Goal: Information Seeking & Learning: Learn about a topic

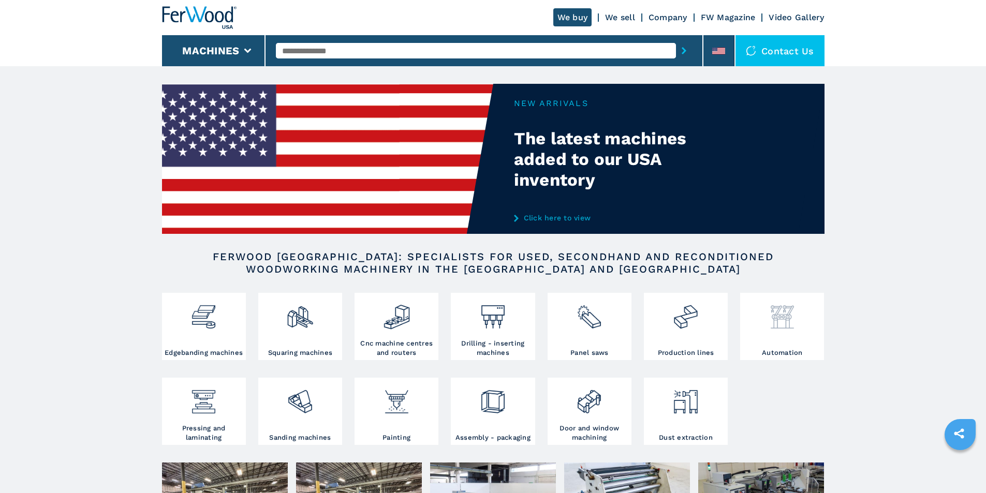
click at [786, 316] on img at bounding box center [782, 313] width 27 height 35
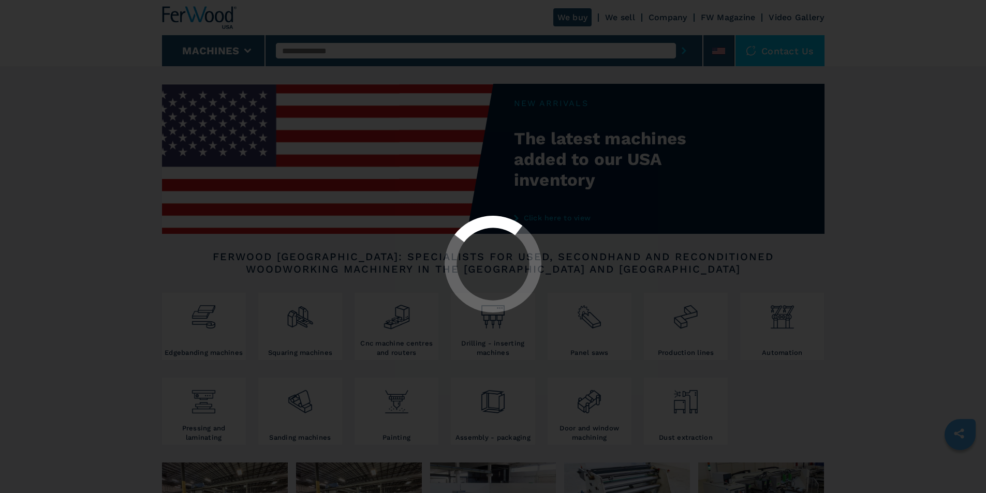
select select "**********"
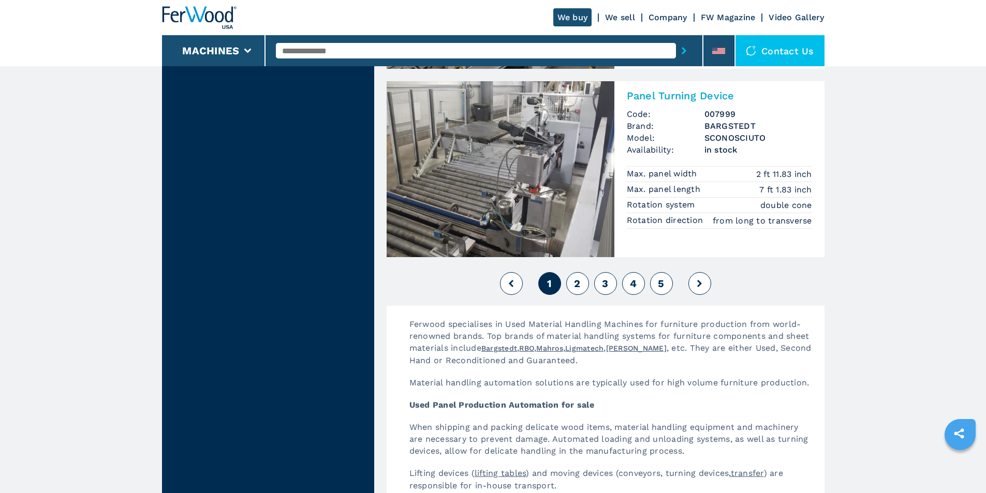
scroll to position [2382, 0]
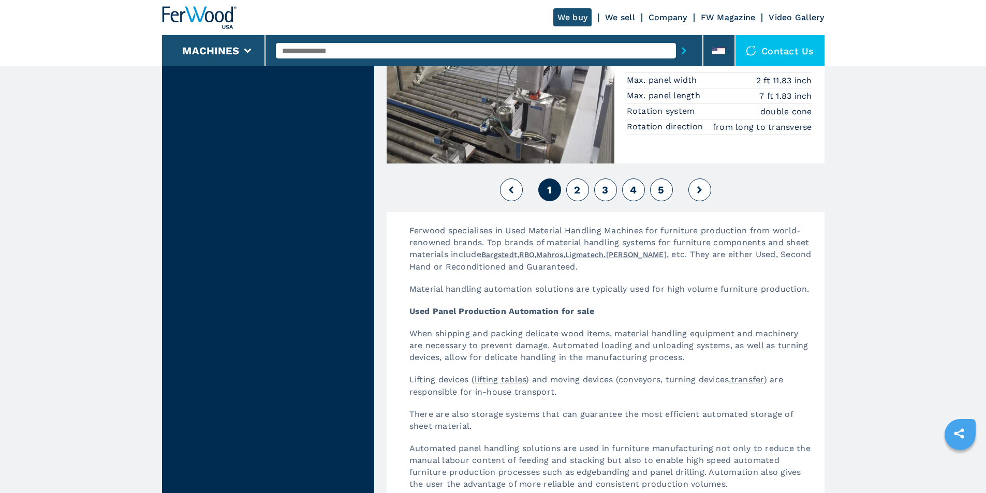
click at [580, 191] on span "2" at bounding box center [577, 190] width 6 height 12
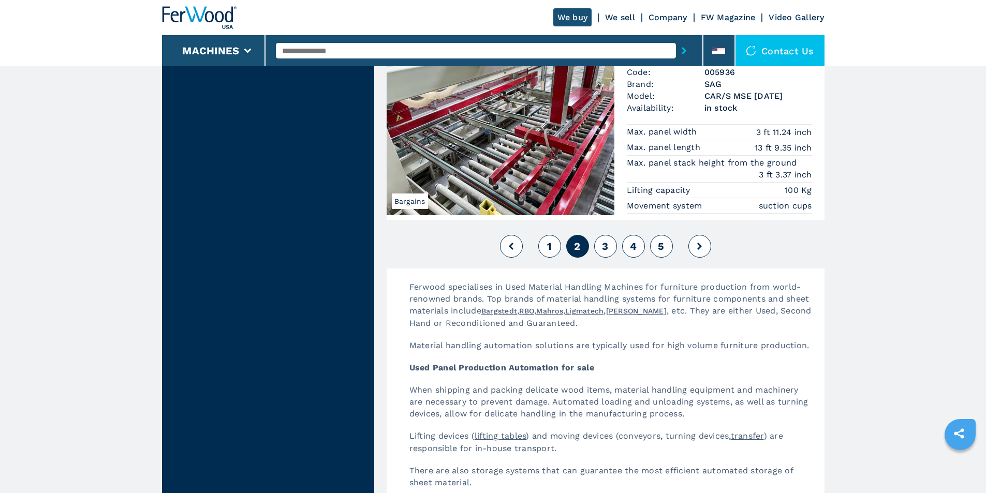
scroll to position [2382, 0]
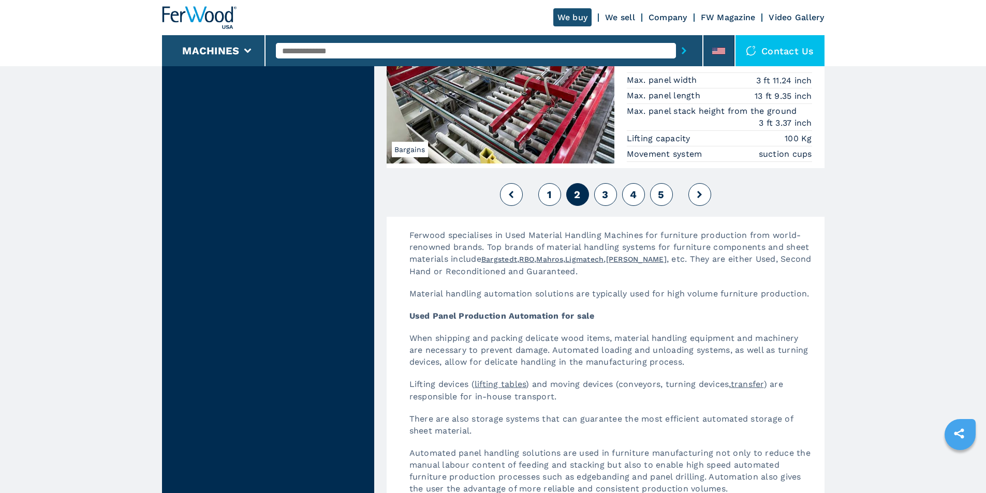
click at [605, 193] on span "3" at bounding box center [605, 194] width 6 height 12
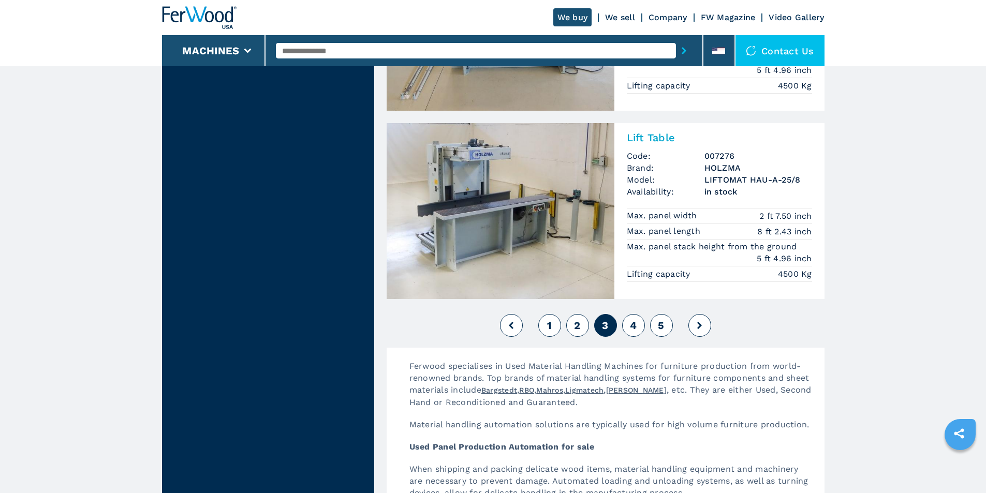
scroll to position [2330, 0]
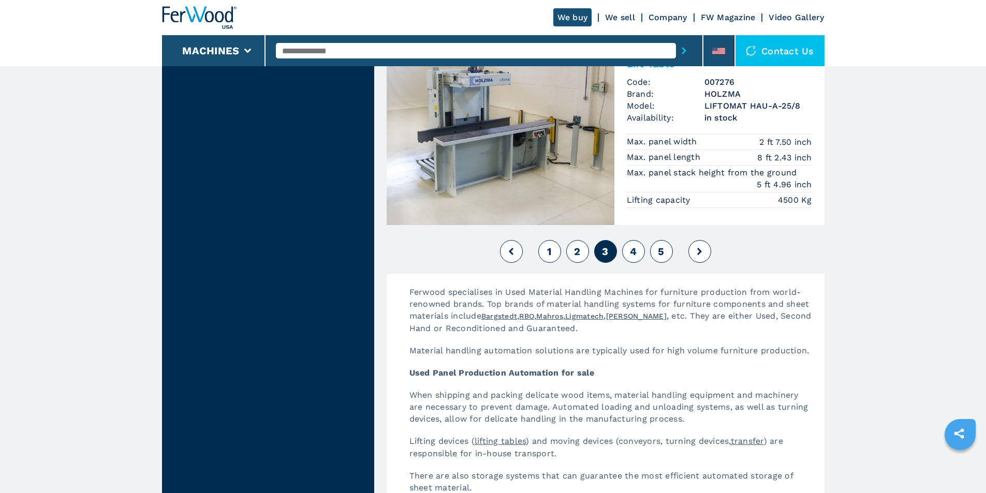
click at [634, 249] on span "4" at bounding box center [633, 251] width 7 height 12
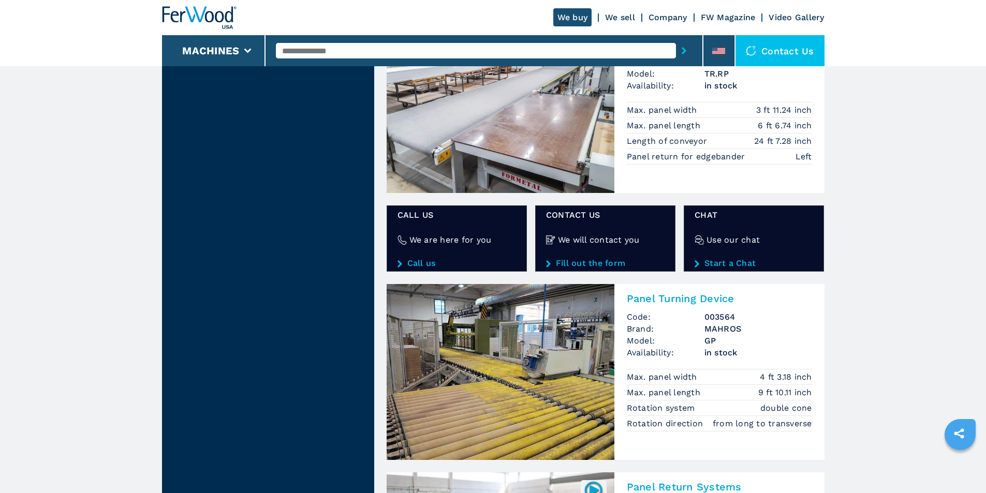
scroll to position [1605, 0]
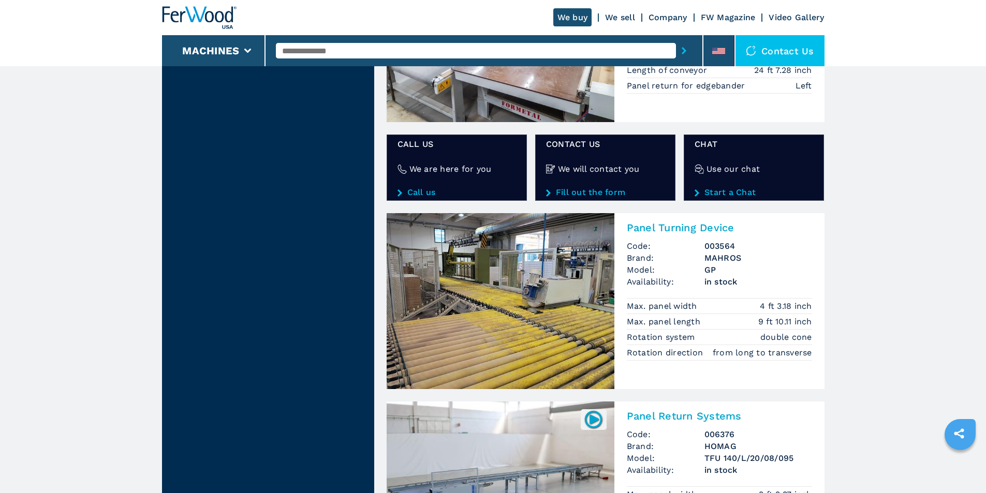
click at [564, 317] on img at bounding box center [501, 301] width 228 height 176
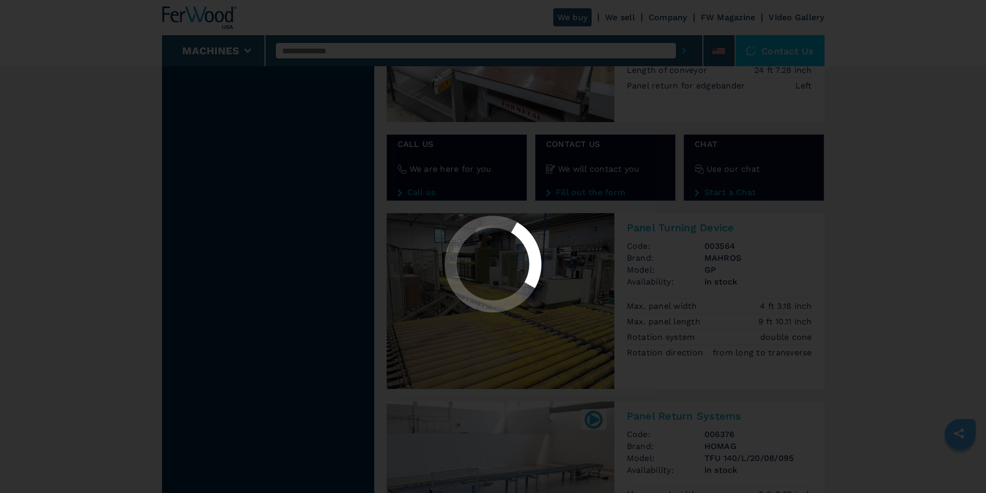
select select "********"
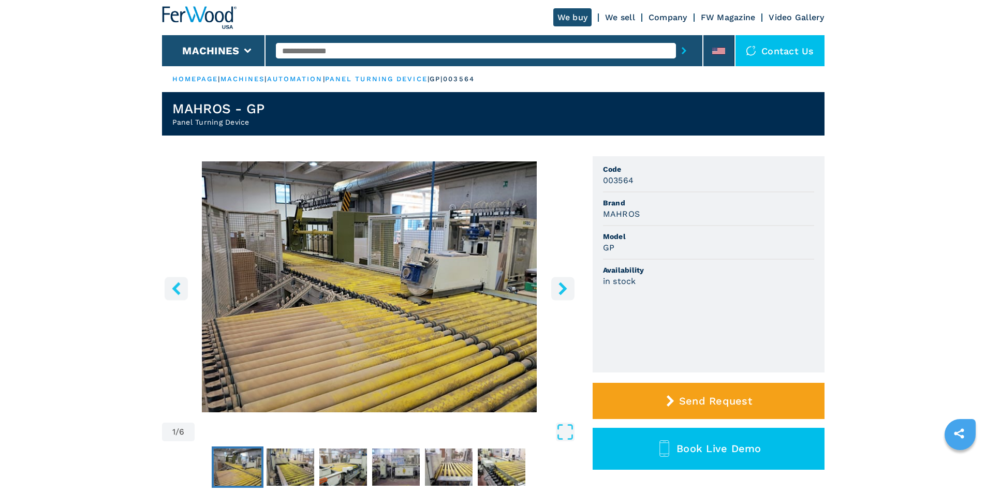
click at [246, 464] on img "Go to Slide 1" at bounding box center [238, 467] width 48 height 37
click at [293, 466] on img "Go to Slide 2" at bounding box center [291, 467] width 48 height 37
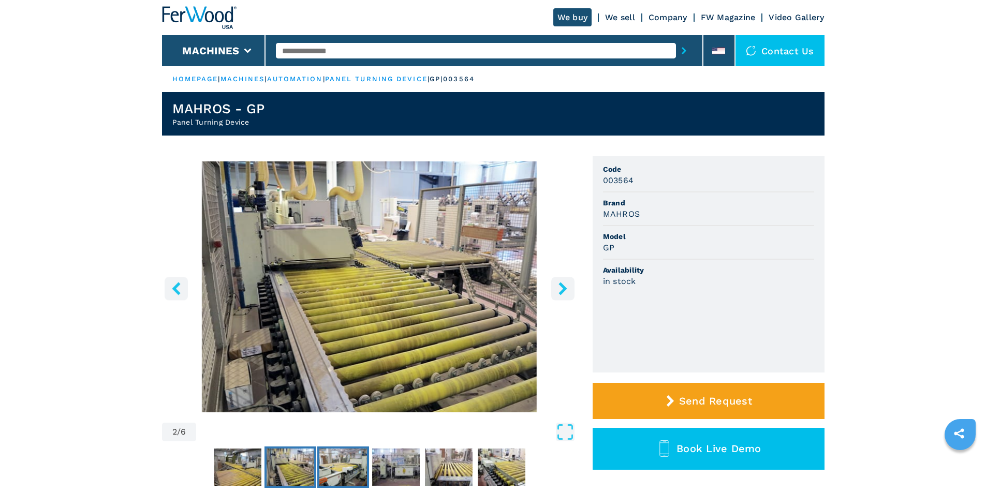
click at [352, 469] on img "Go to Slide 3" at bounding box center [343, 467] width 48 height 37
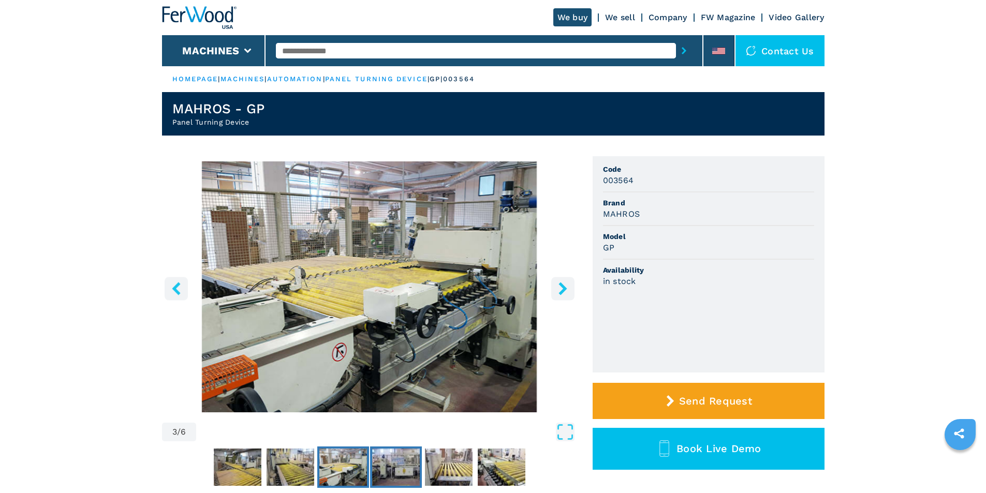
click at [399, 467] on img "Go to Slide 4" at bounding box center [396, 467] width 48 height 37
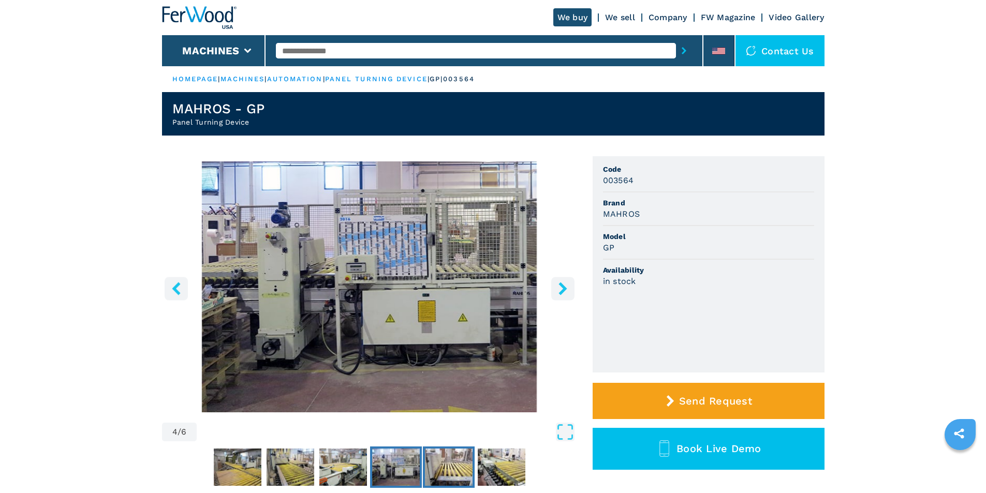
click at [446, 467] on img "Go to Slide 5" at bounding box center [449, 467] width 48 height 37
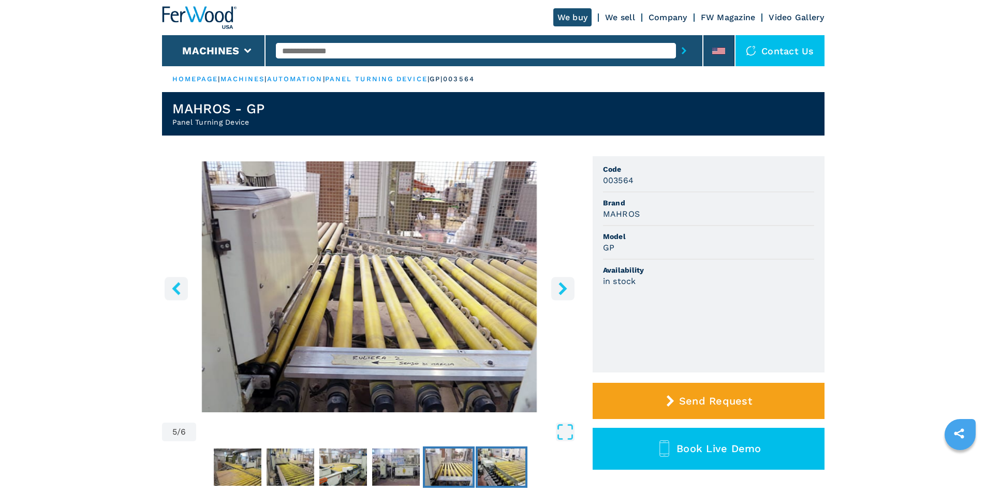
click at [489, 466] on img "Go to Slide 6" at bounding box center [502, 467] width 48 height 37
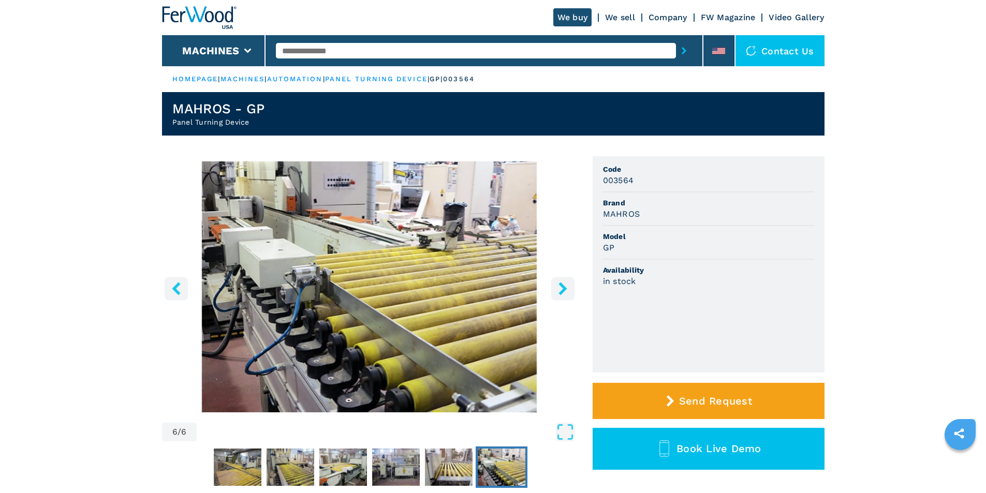
click at [507, 473] on img "Go to Slide 6" at bounding box center [502, 467] width 48 height 37
click at [562, 286] on icon "right-button" at bounding box center [563, 288] width 8 height 13
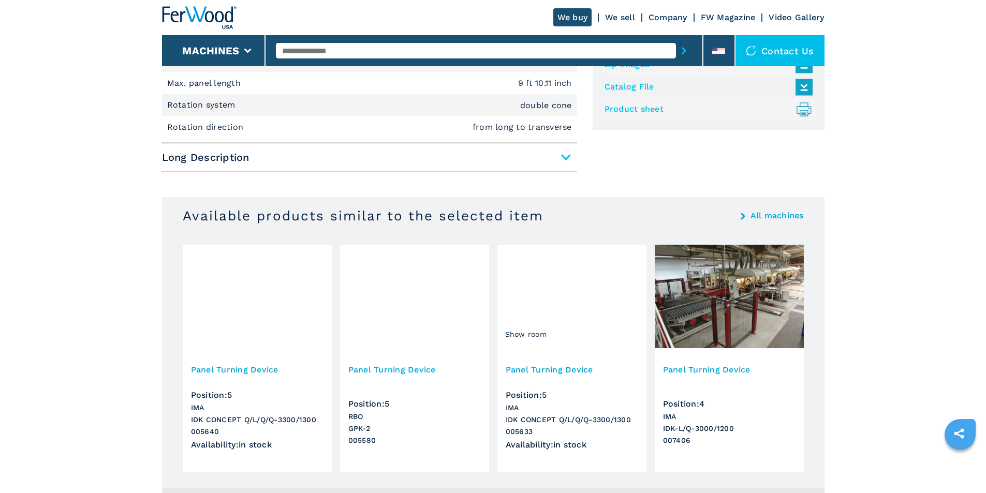
scroll to position [518, 0]
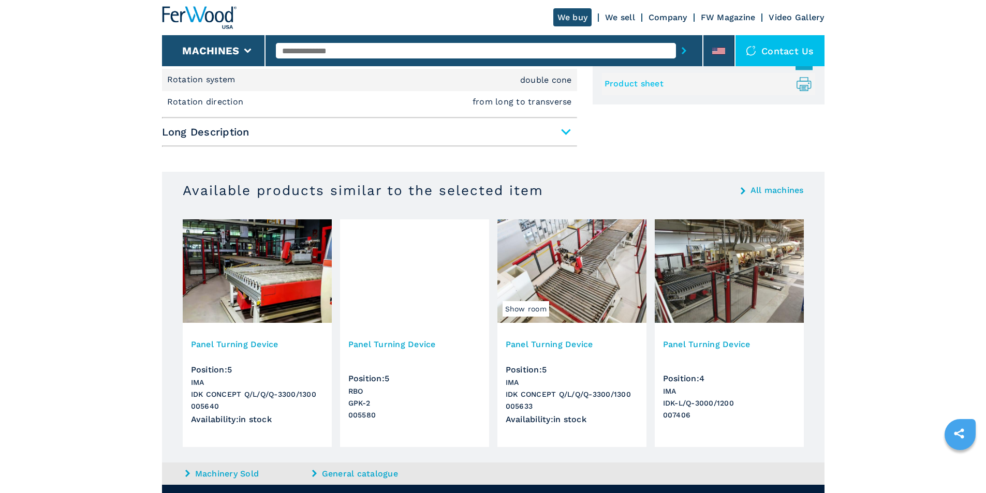
click at [577, 288] on img at bounding box center [572, 272] width 149 height 104
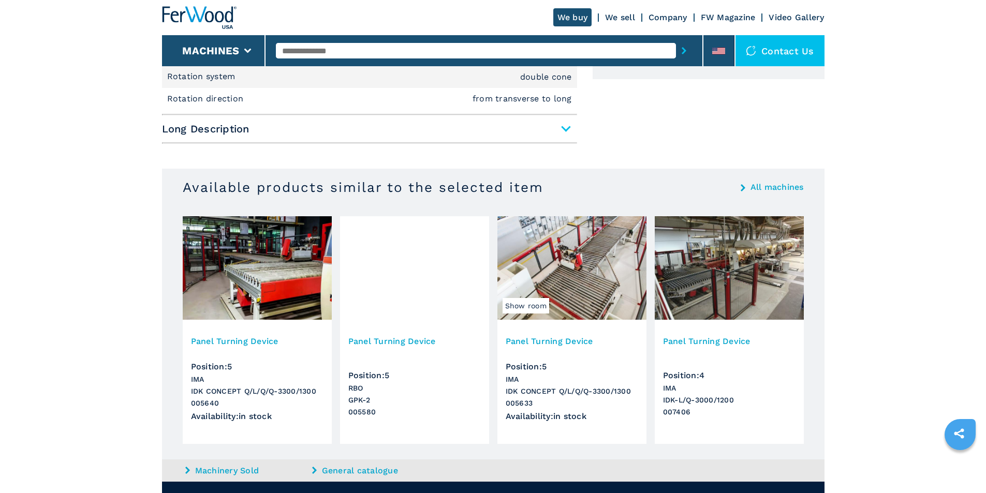
scroll to position [570, 0]
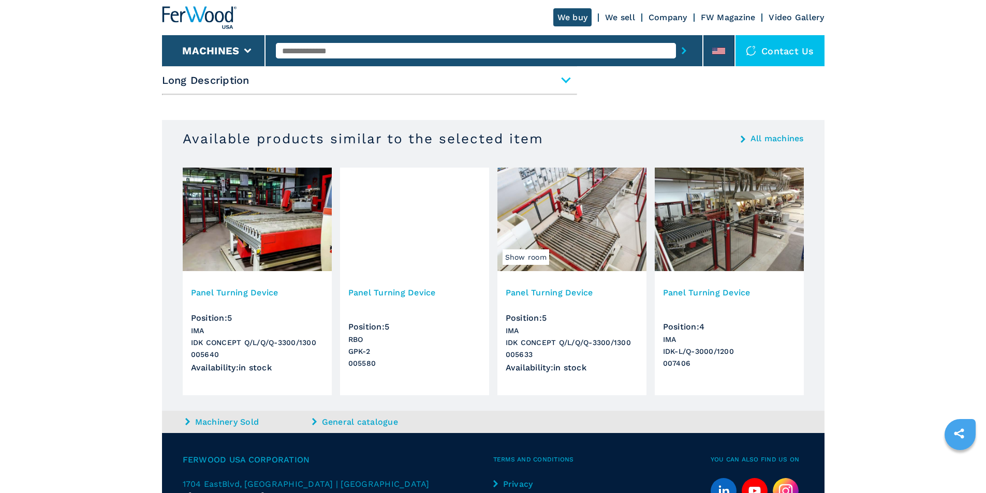
click at [715, 229] on img at bounding box center [729, 220] width 149 height 104
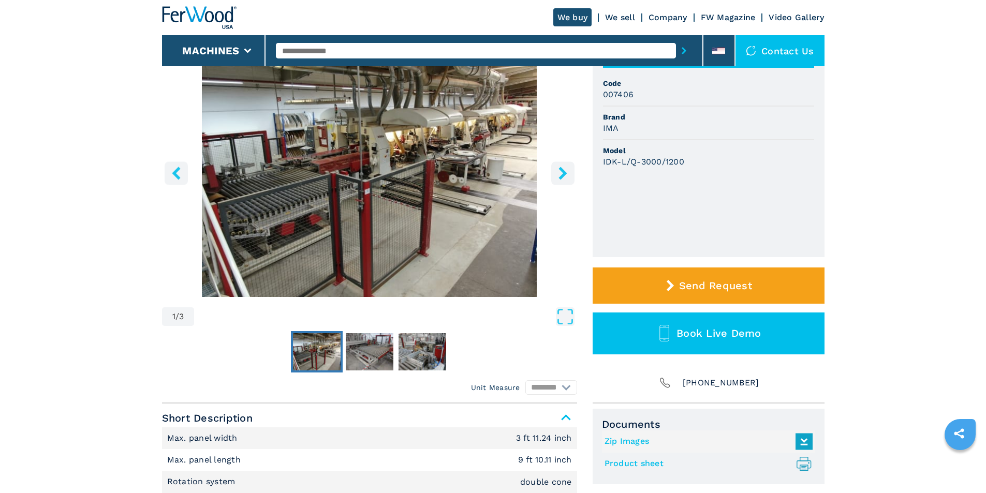
scroll to position [155, 0]
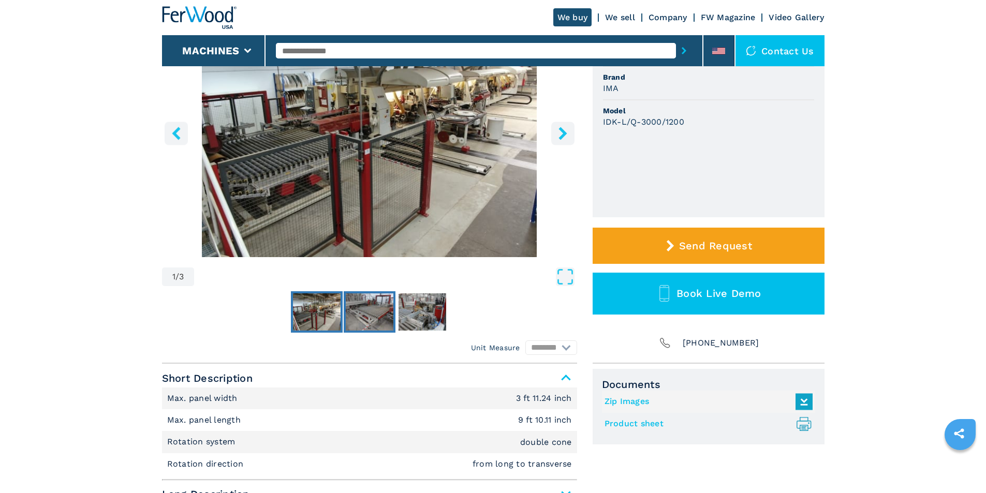
click at [363, 308] on img "Go to Slide 2" at bounding box center [370, 312] width 48 height 37
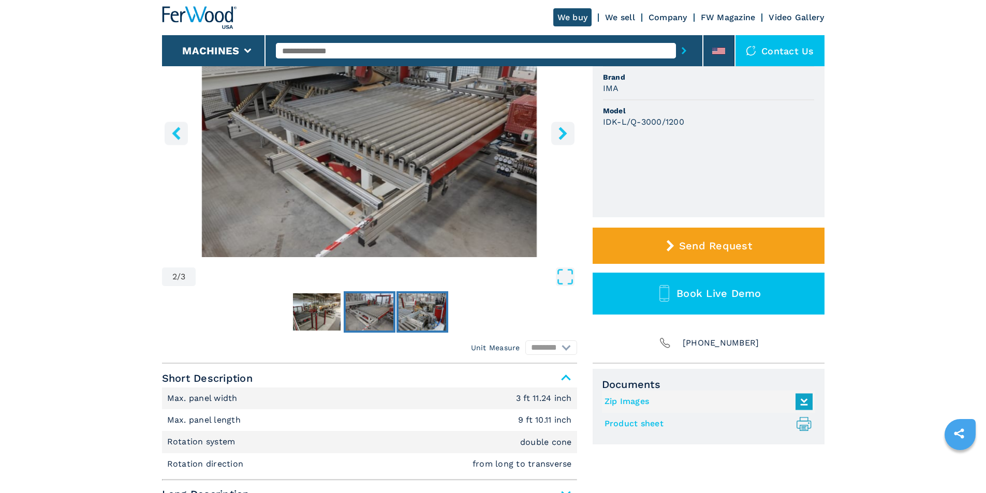
click at [420, 312] on img "Go to Slide 3" at bounding box center [423, 312] width 48 height 37
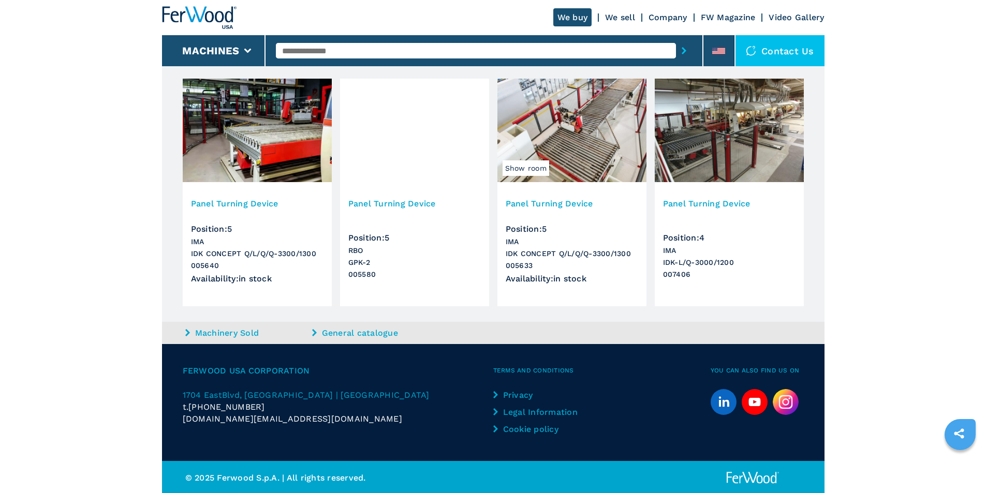
scroll to position [660, 0]
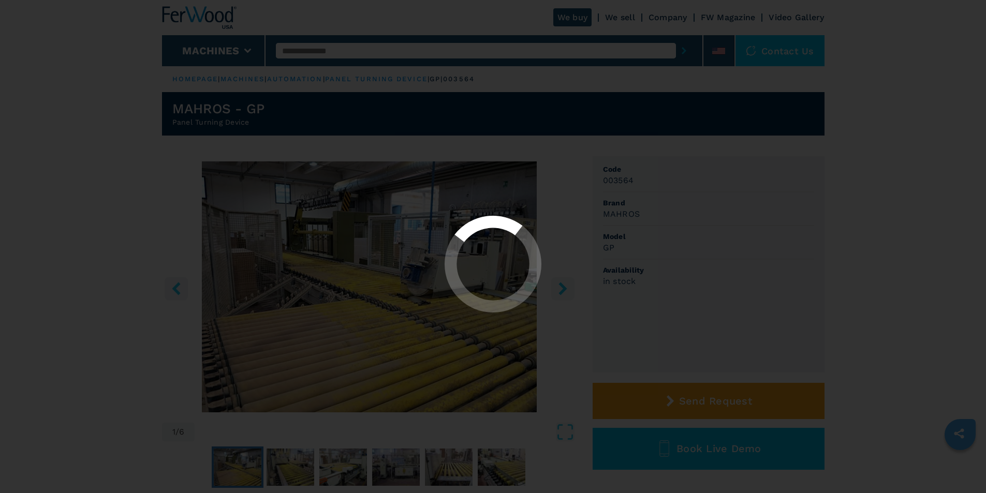
select select "**********"
